Goal: Task Accomplishment & Management: Use online tool/utility

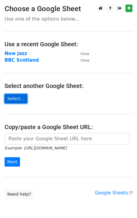
click at [11, 98] on link "Select..." at bounding box center [16, 98] width 23 height 9
click at [16, 97] on link "Select..." at bounding box center [16, 98] width 23 height 9
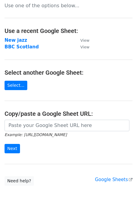
scroll to position [29, 0]
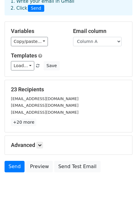
scroll to position [37, 0]
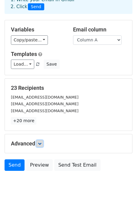
click at [41, 145] on icon at bounding box center [40, 144] width 4 height 4
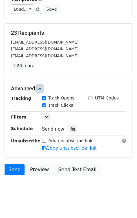
scroll to position [100, 0]
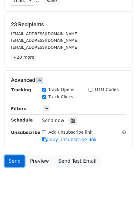
click at [14, 160] on link "Send" at bounding box center [15, 161] width 20 height 11
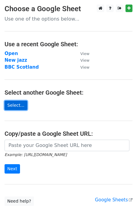
click at [15, 104] on link "Select..." at bounding box center [16, 105] width 23 height 9
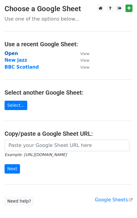
click at [12, 53] on strong "Open" at bounding box center [11, 53] width 13 height 5
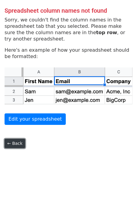
click at [14, 144] on link "← Back" at bounding box center [15, 143] width 21 height 9
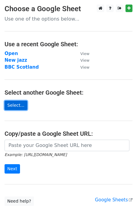
click at [15, 105] on link "Select..." at bounding box center [16, 105] width 23 height 9
